Goal: Navigation & Orientation: Find specific page/section

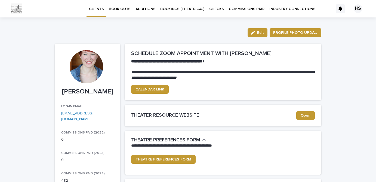
click at [125, 13] on link "BOOK OUTS" at bounding box center [119, 8] width 27 height 17
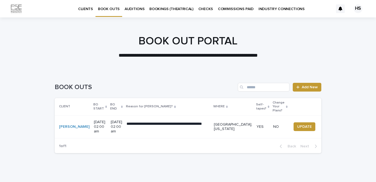
click at [164, 9] on p "BOOKINGS (THEATRICAL)" at bounding box center [171, 5] width 44 height 11
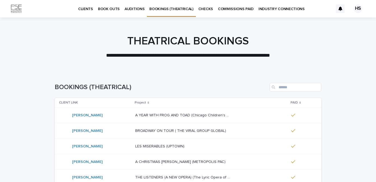
click at [90, 5] on p "CLIENTS" at bounding box center [85, 5] width 15 height 11
